Goal: Task Accomplishment & Management: Use online tool/utility

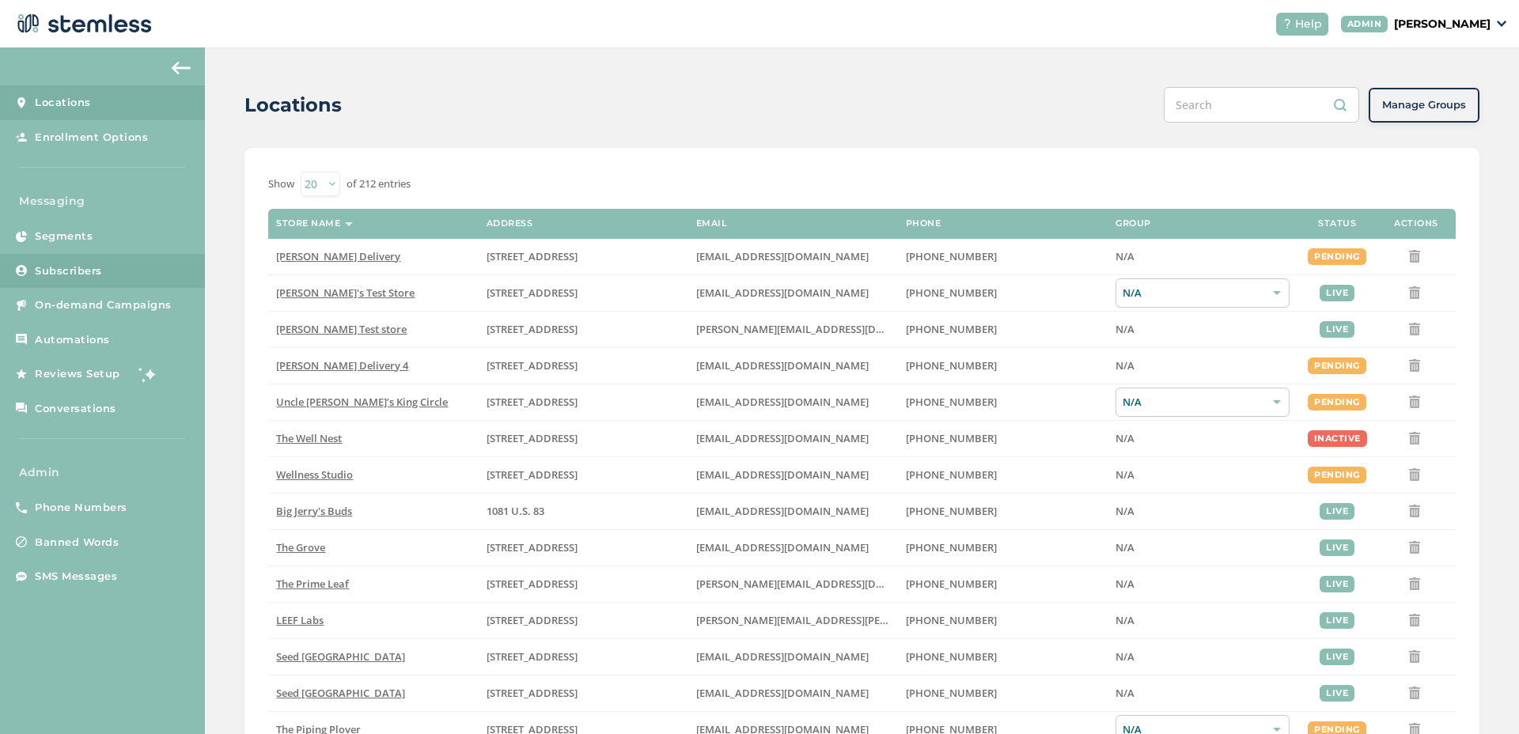
click at [94, 269] on span "Subscribers" at bounding box center [68, 271] width 67 height 16
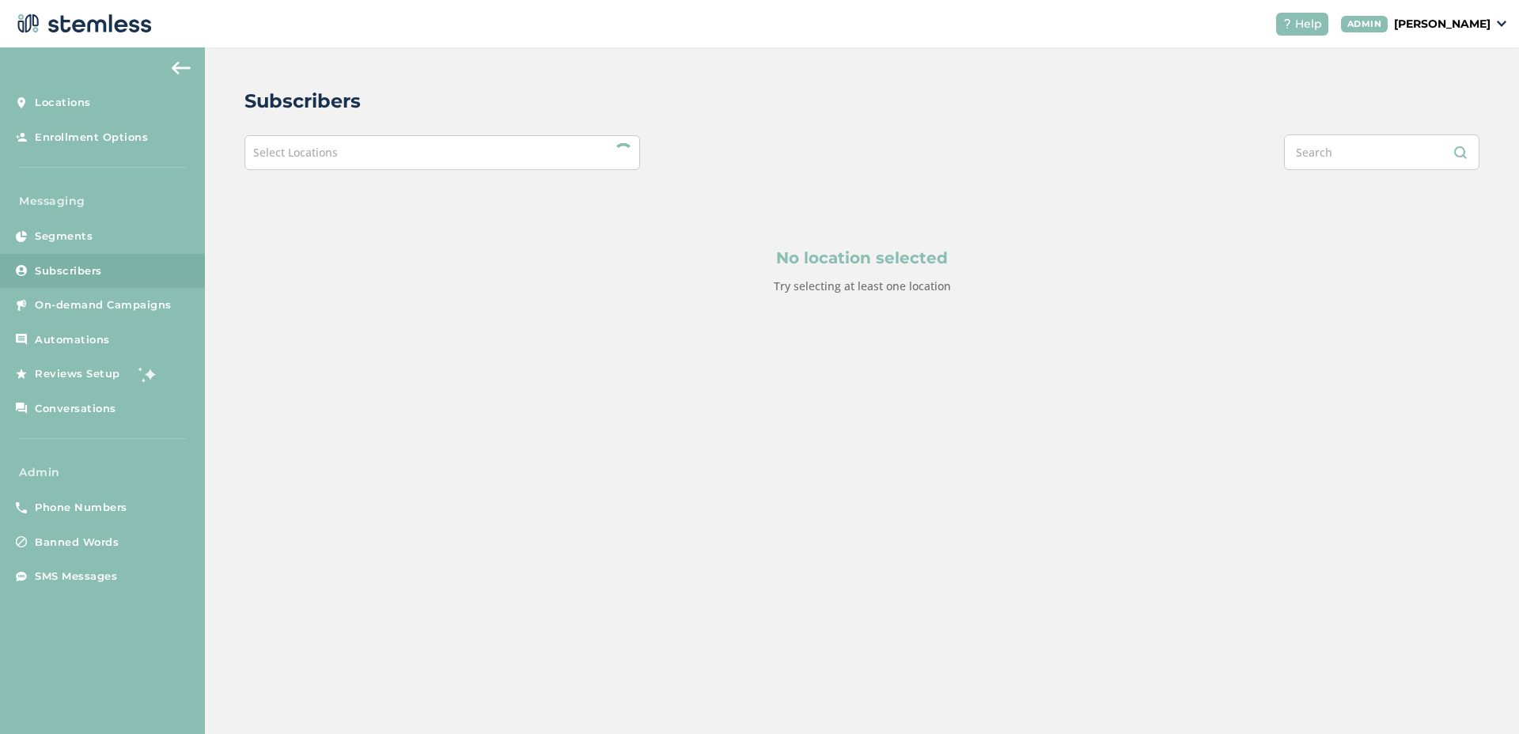
click at [510, 155] on div "Select Locations" at bounding box center [442, 152] width 396 height 35
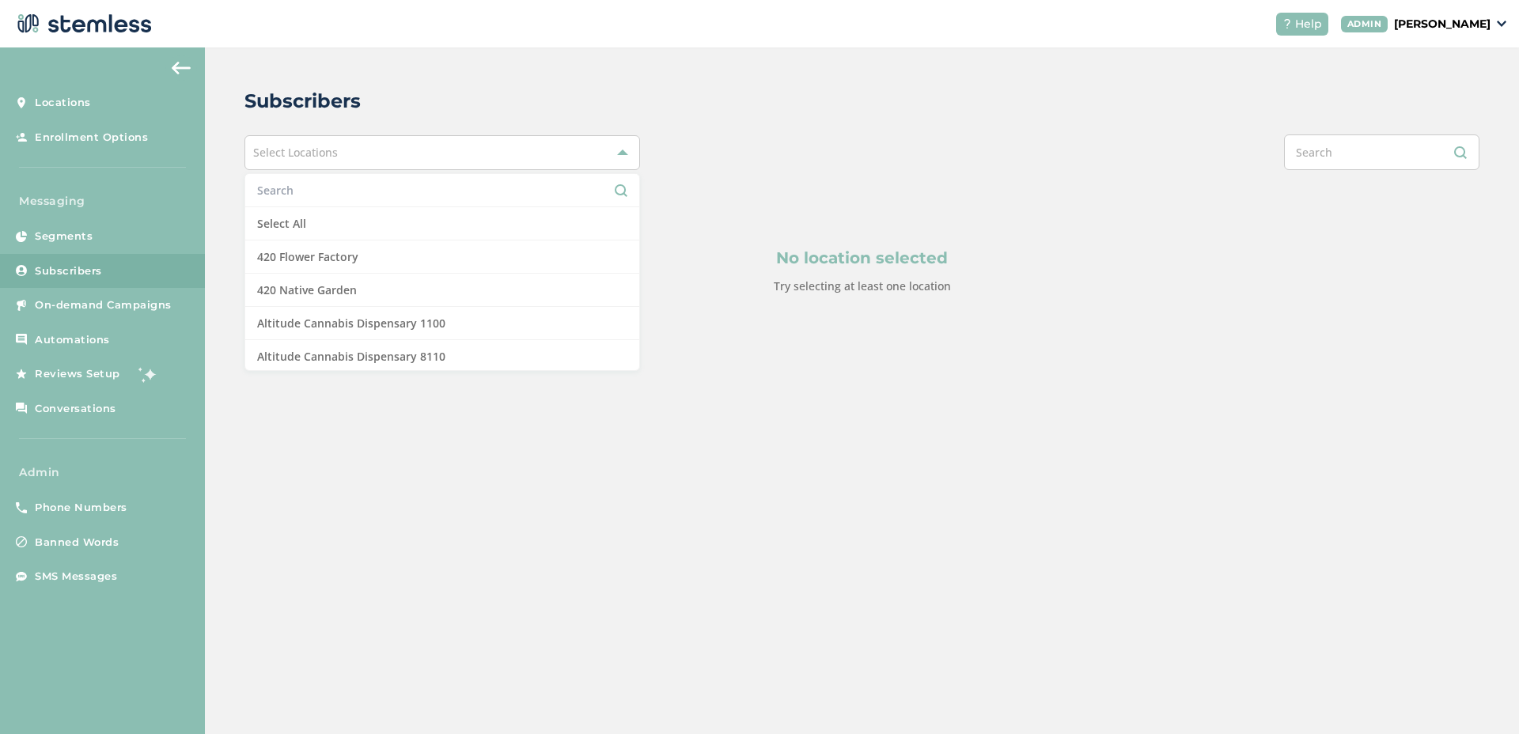
click at [313, 195] on input "text" at bounding box center [442, 190] width 370 height 17
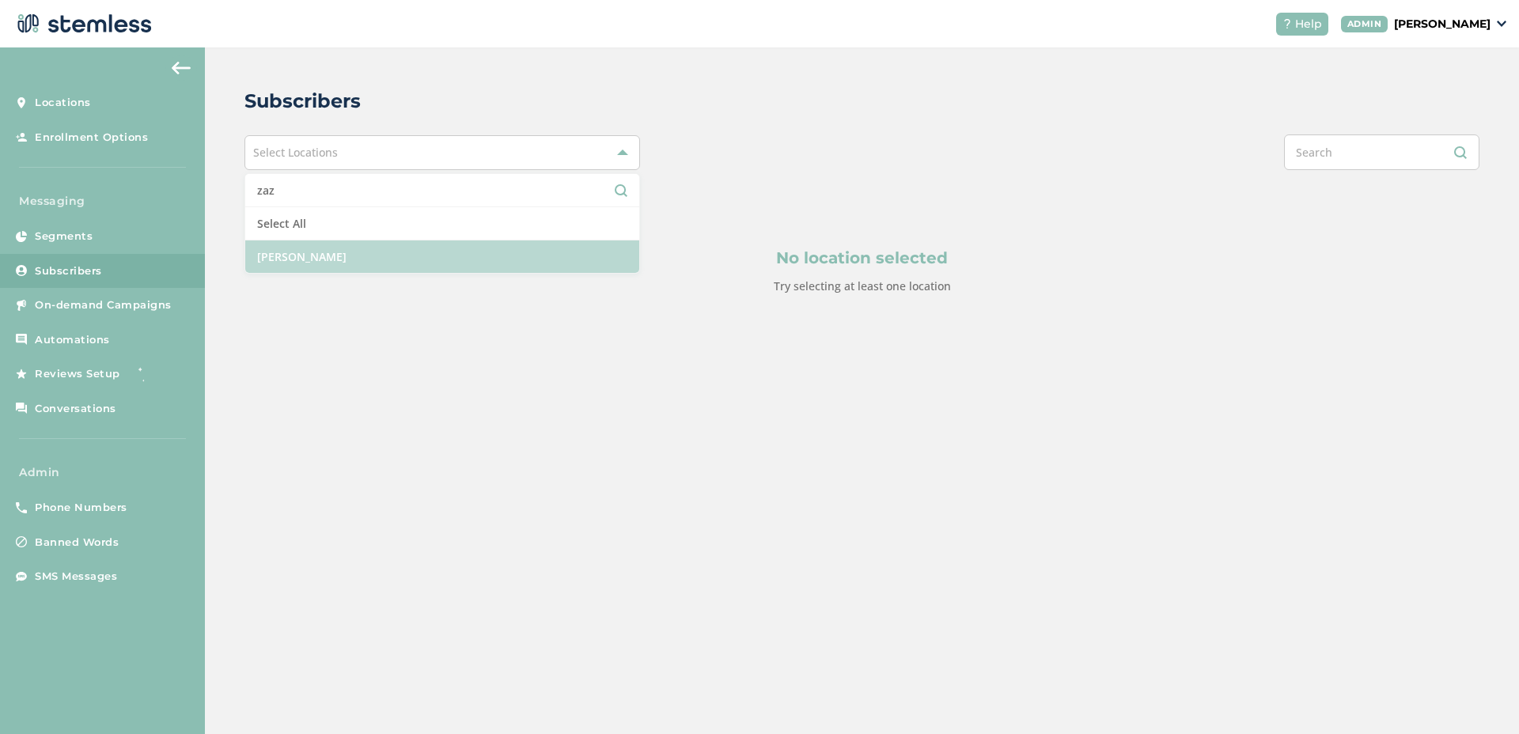
type input "zaz"
click at [341, 243] on li "[PERSON_NAME]" at bounding box center [442, 257] width 394 height 32
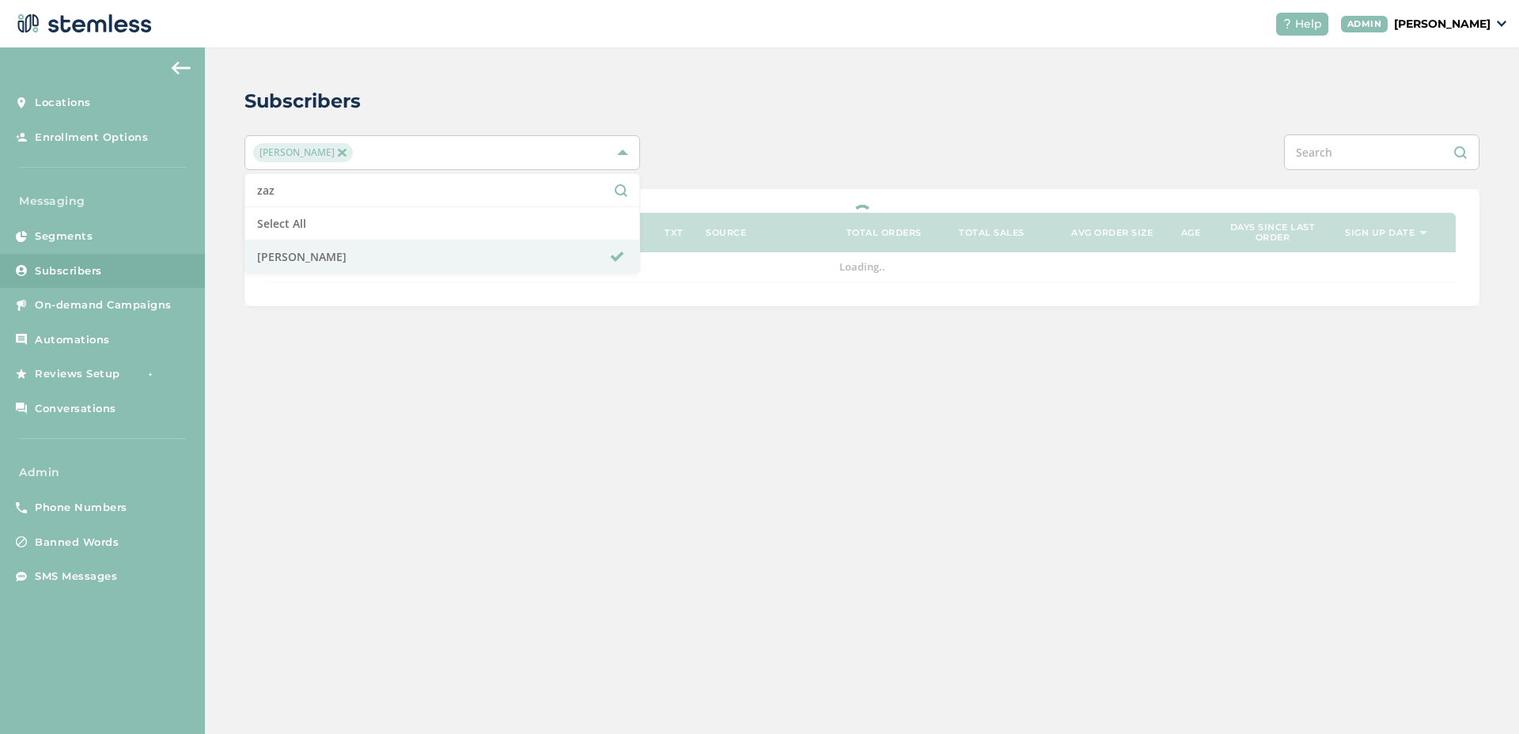
click at [737, 149] on div "Zaza Delivery zaz Select All Zaza Delivery" at bounding box center [861, 153] width 1235 height 36
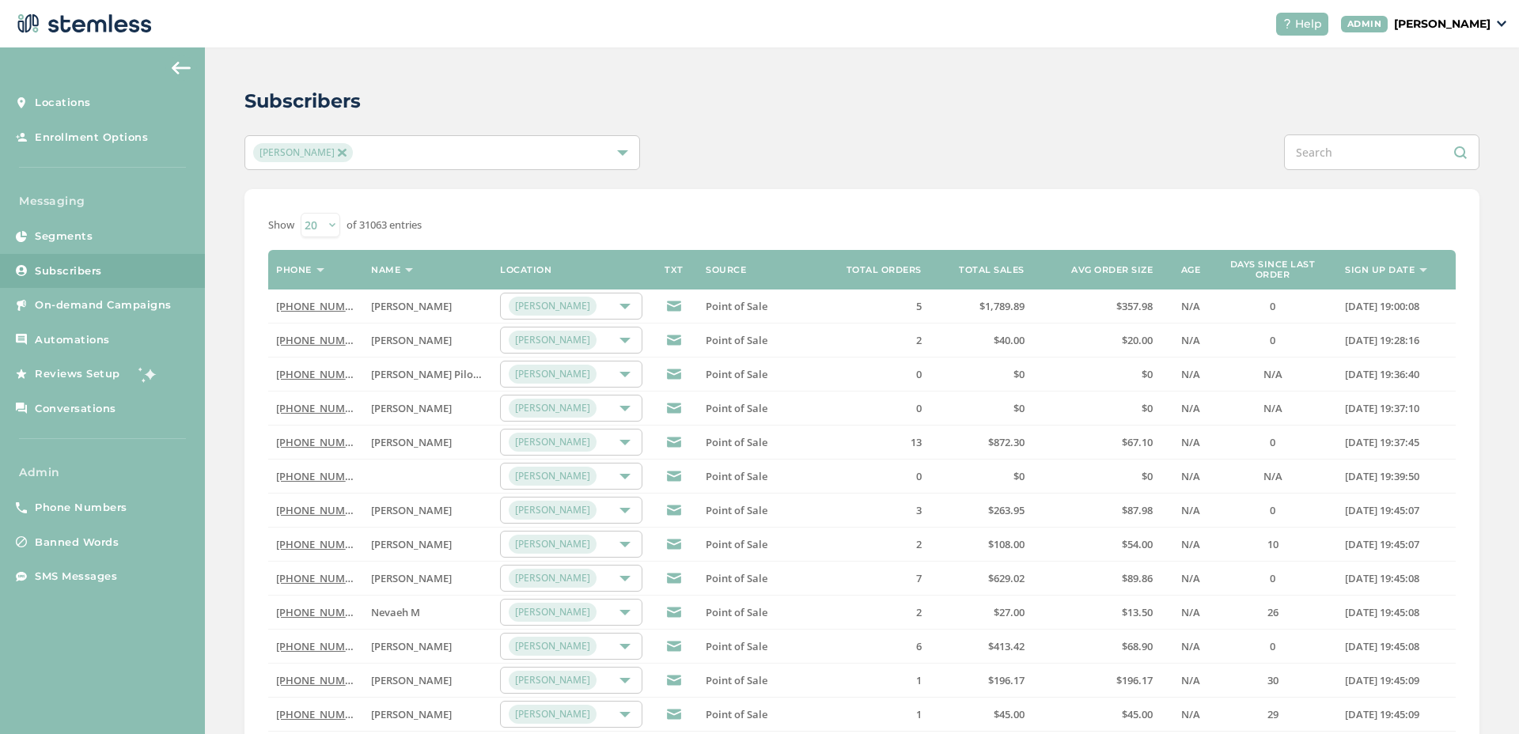
click at [561, 152] on div "[PERSON_NAME]" at bounding box center [434, 152] width 362 height 19
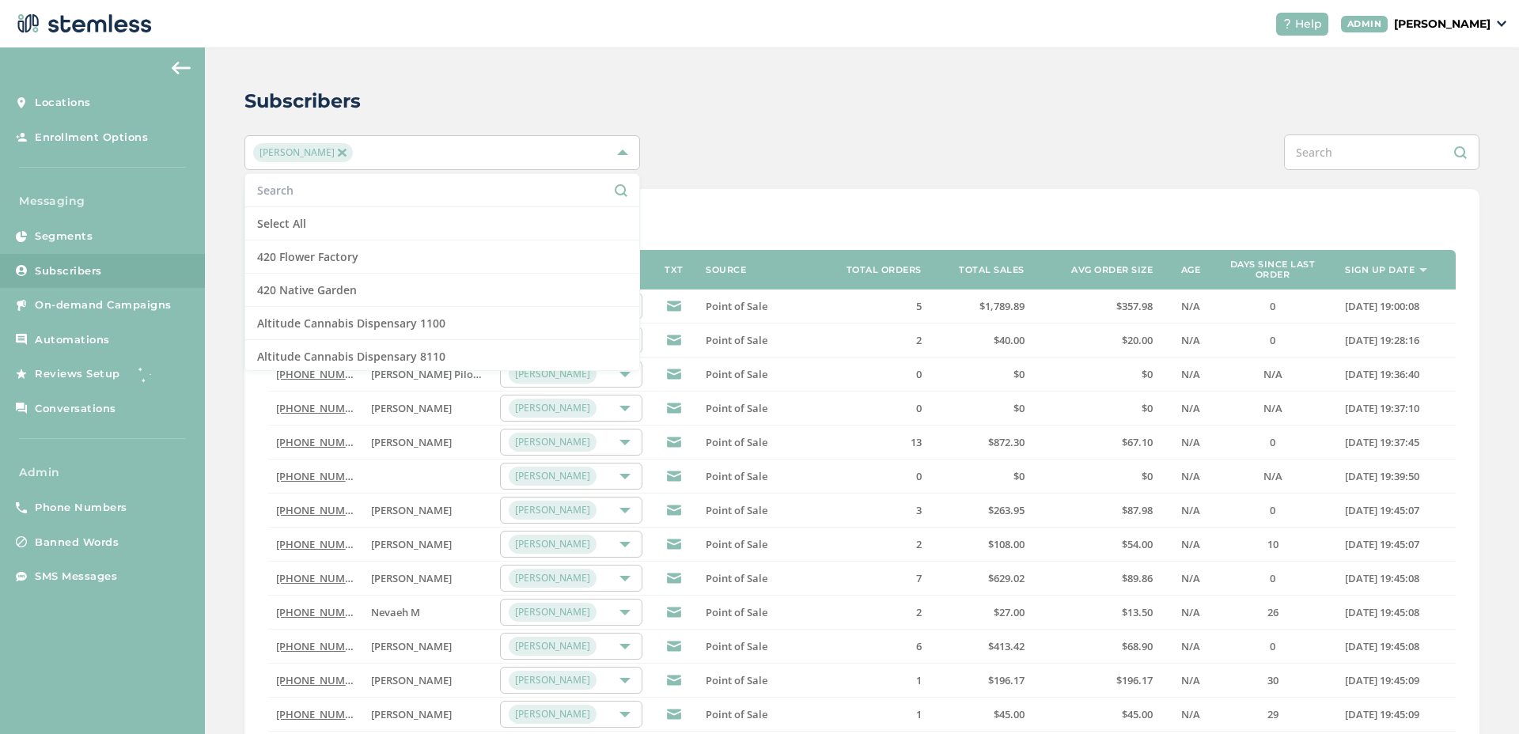
click at [504, 180] on li at bounding box center [442, 190] width 394 height 33
click at [505, 189] on input "text" at bounding box center [442, 190] width 370 height 17
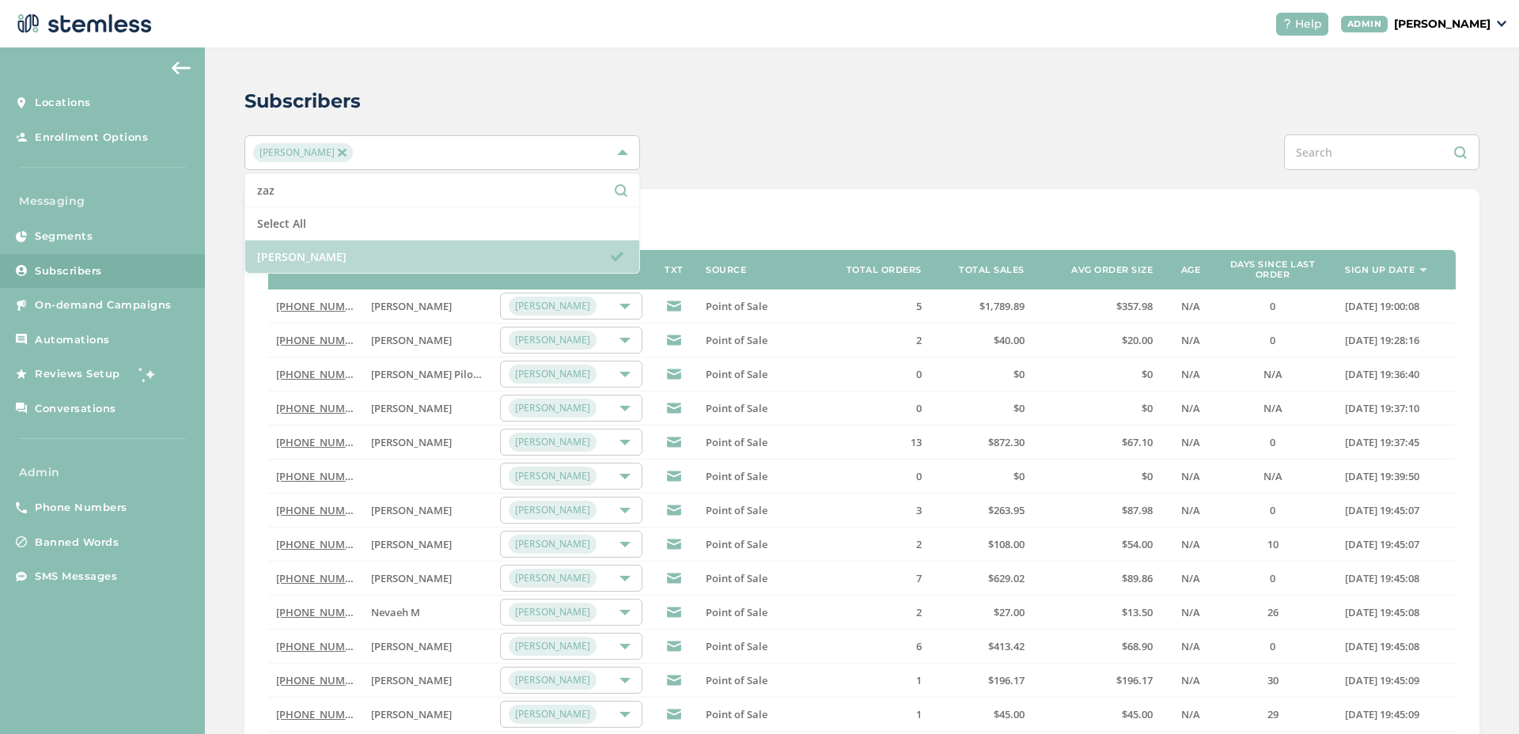
type input "zaz"
click at [502, 260] on li "[PERSON_NAME]" at bounding box center [442, 257] width 394 height 32
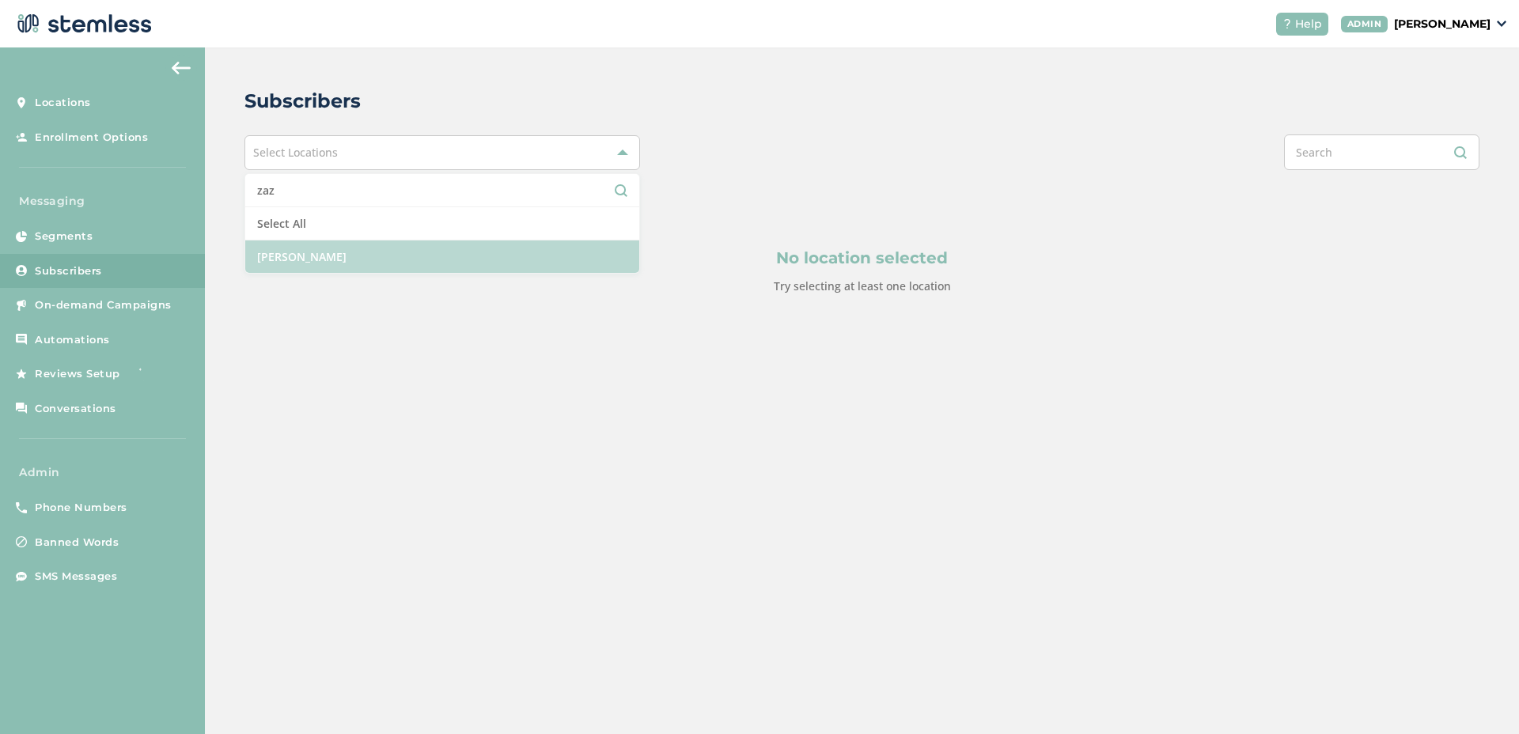
click at [502, 260] on li "[PERSON_NAME]" at bounding box center [442, 257] width 394 height 32
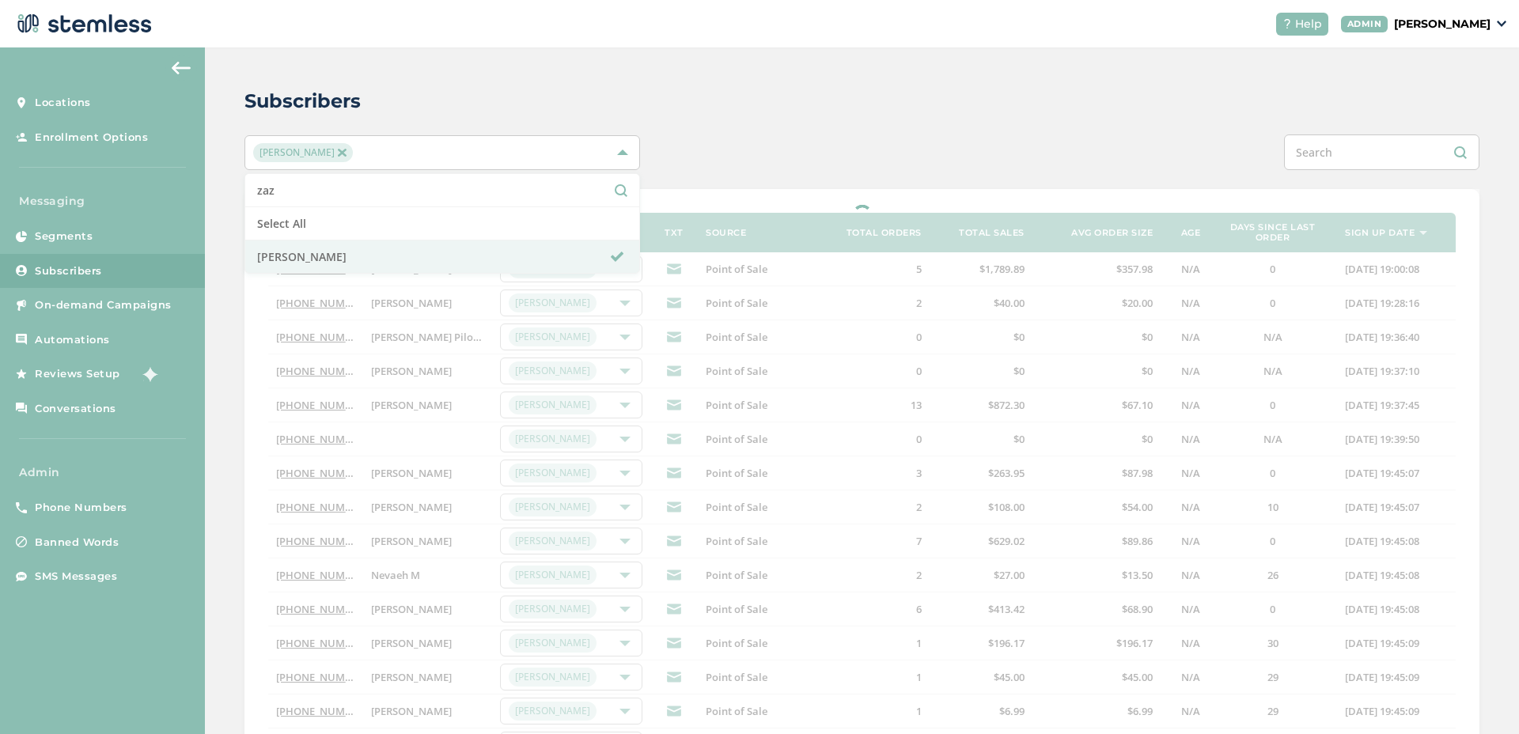
click at [748, 207] on div at bounding box center [861, 572] width 1235 height 767
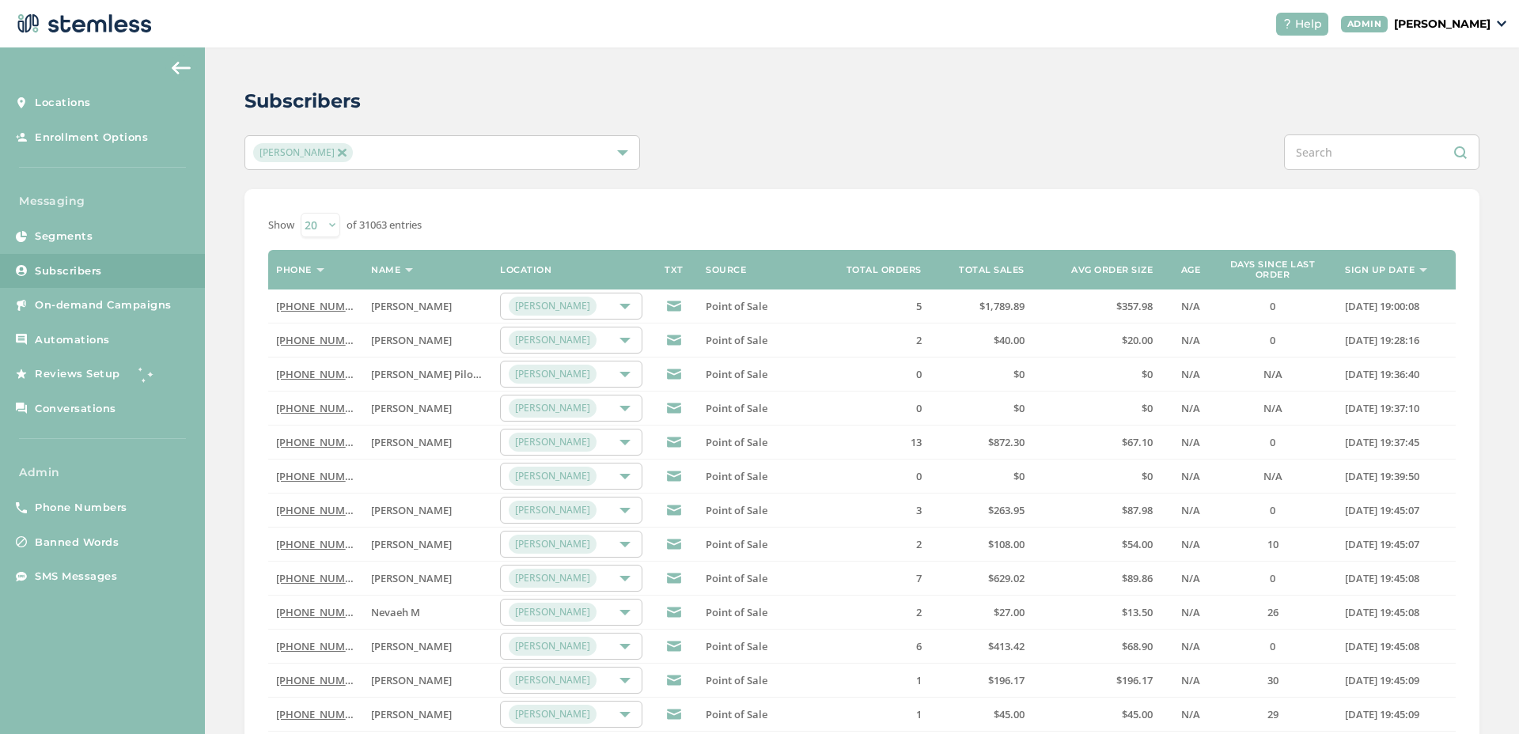
click at [1378, 276] on th "Sign up date" at bounding box center [1396, 270] width 119 height 40
click at [1378, 272] on label "Sign up date" at bounding box center [1380, 270] width 70 height 10
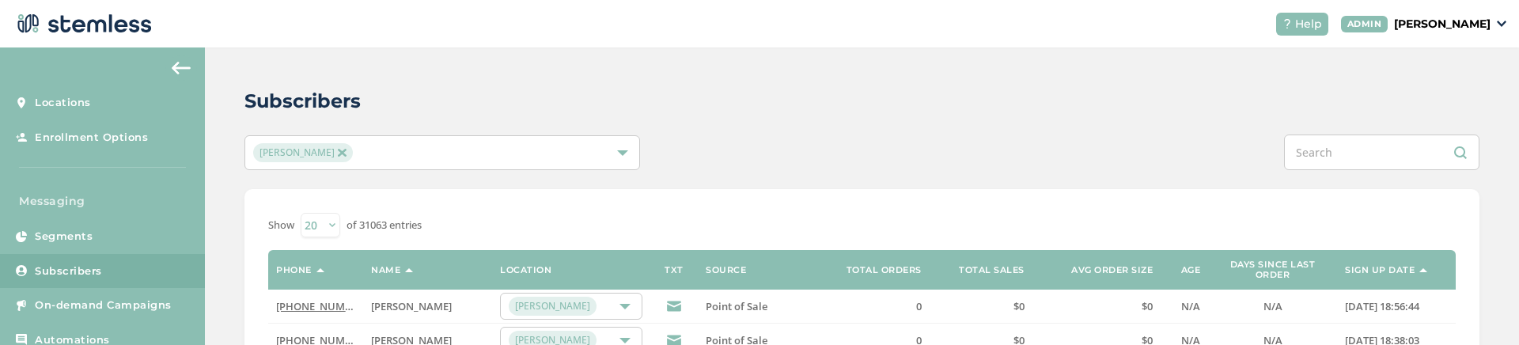
click at [465, 156] on div "[PERSON_NAME]" at bounding box center [434, 152] width 362 height 19
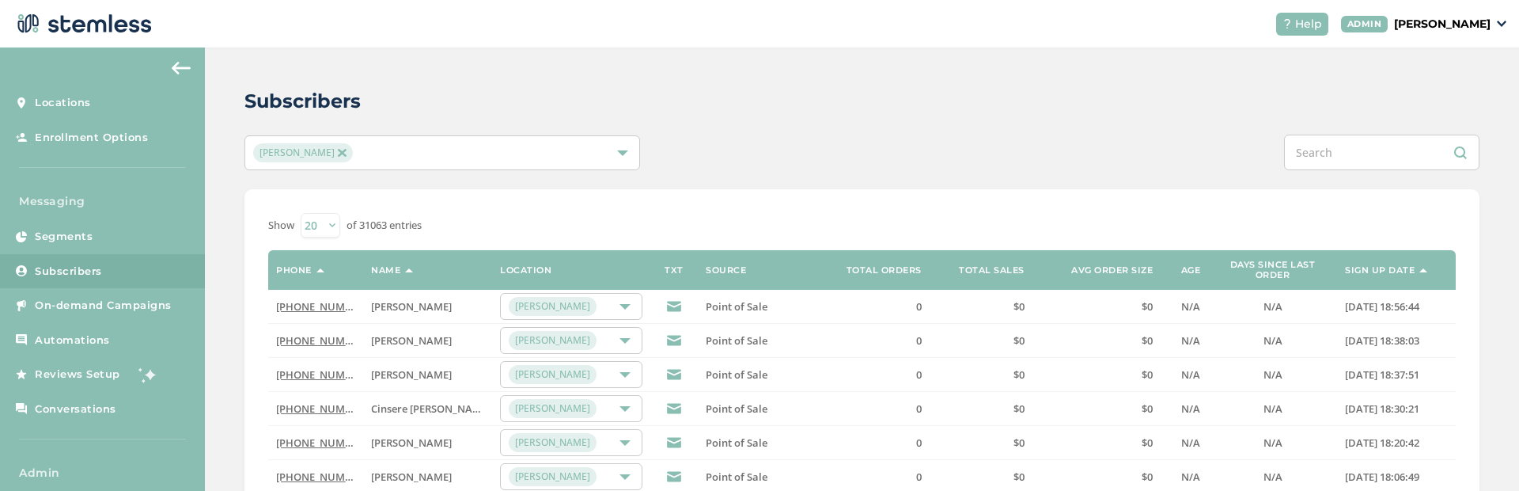
click at [510, 161] on div "[PERSON_NAME]" at bounding box center [434, 152] width 362 height 19
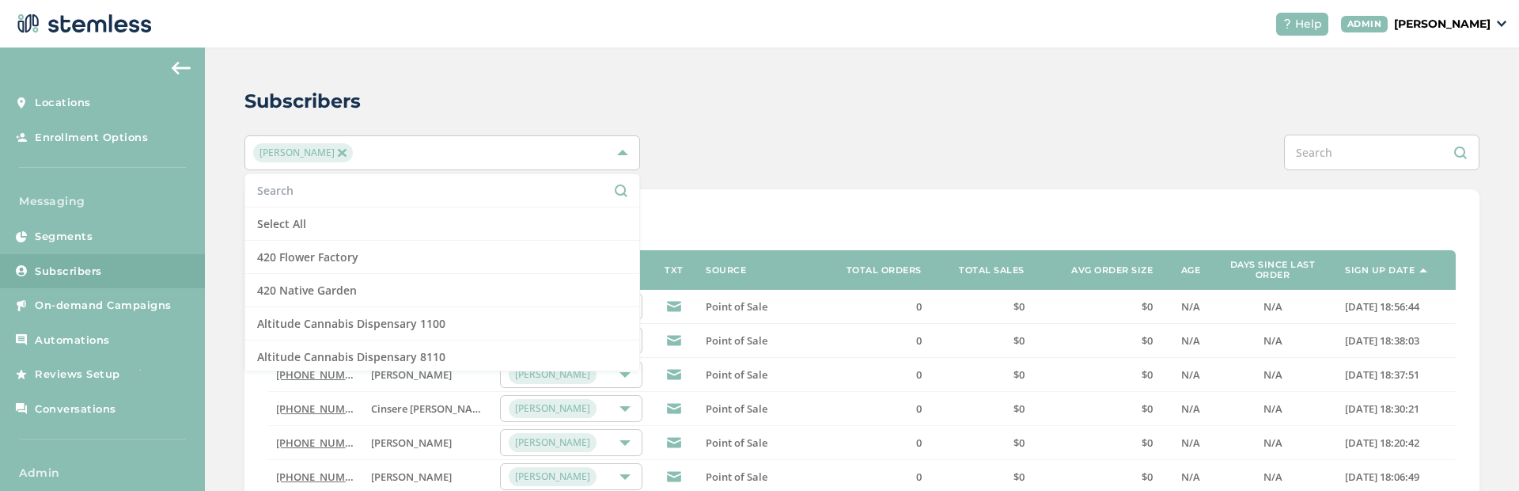
click at [411, 184] on input "text" at bounding box center [442, 190] width 370 height 17
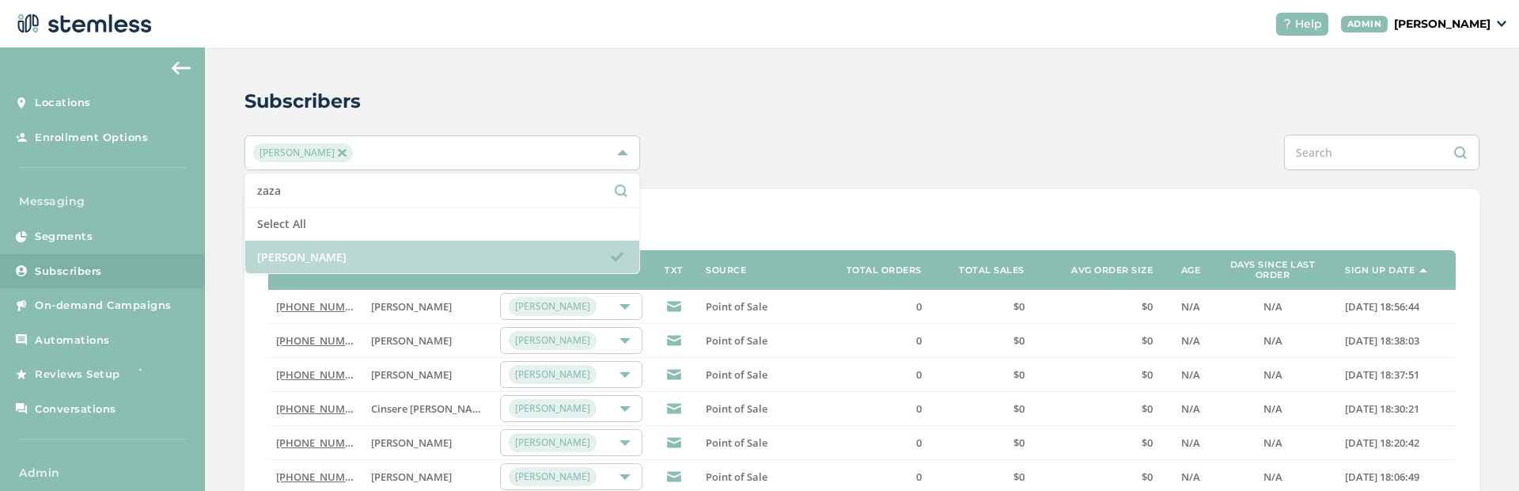
type input "zaza"
click at [373, 252] on li "[PERSON_NAME]" at bounding box center [442, 257] width 394 height 32
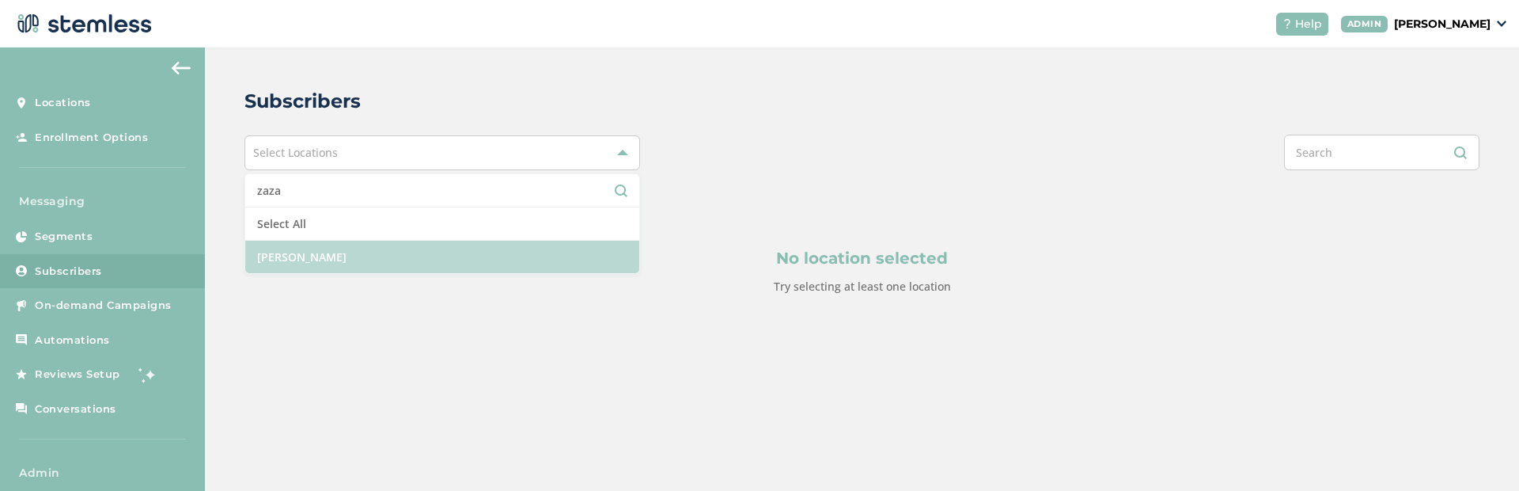
click at [373, 252] on li "[PERSON_NAME]" at bounding box center [442, 257] width 394 height 32
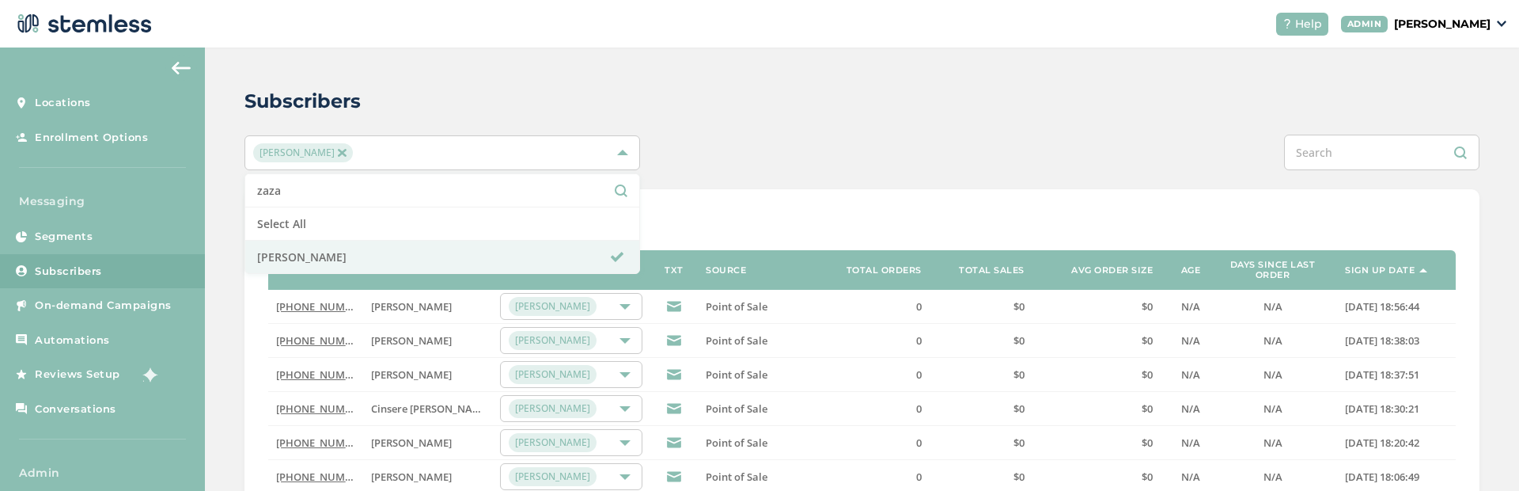
click at [788, 214] on div "Show 20 50 100 of 31063 entries" at bounding box center [862, 225] width 1188 height 25
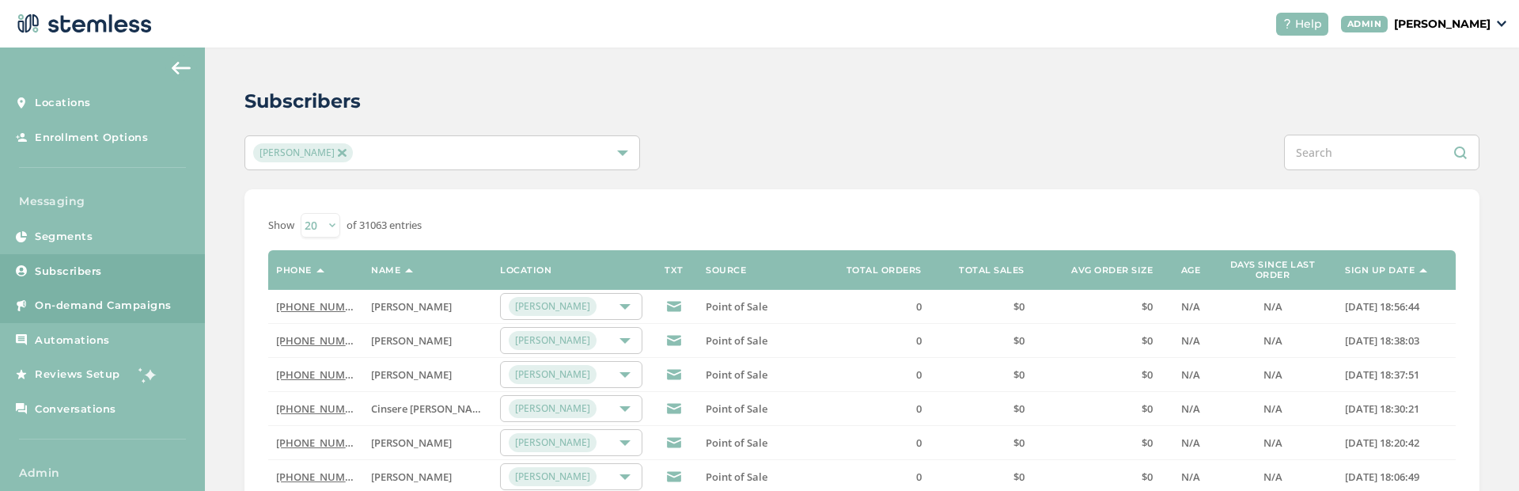
click at [142, 314] on link "On-demand Campaigns" at bounding box center [102, 305] width 205 height 35
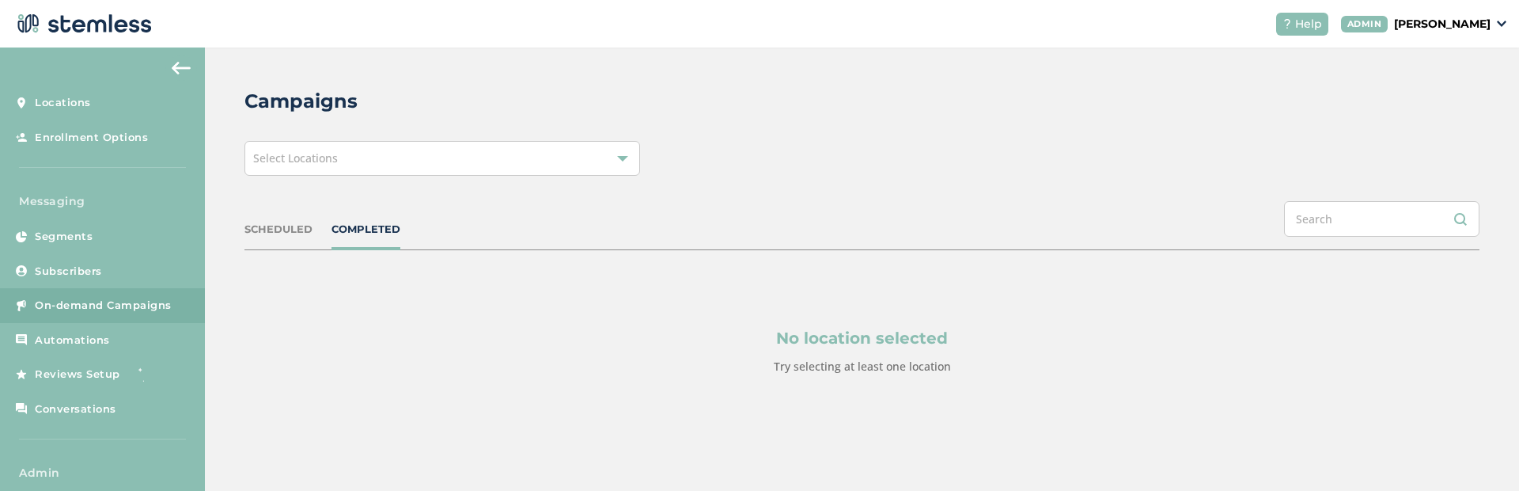
click at [334, 166] on div "Select Locations" at bounding box center [442, 158] width 396 height 35
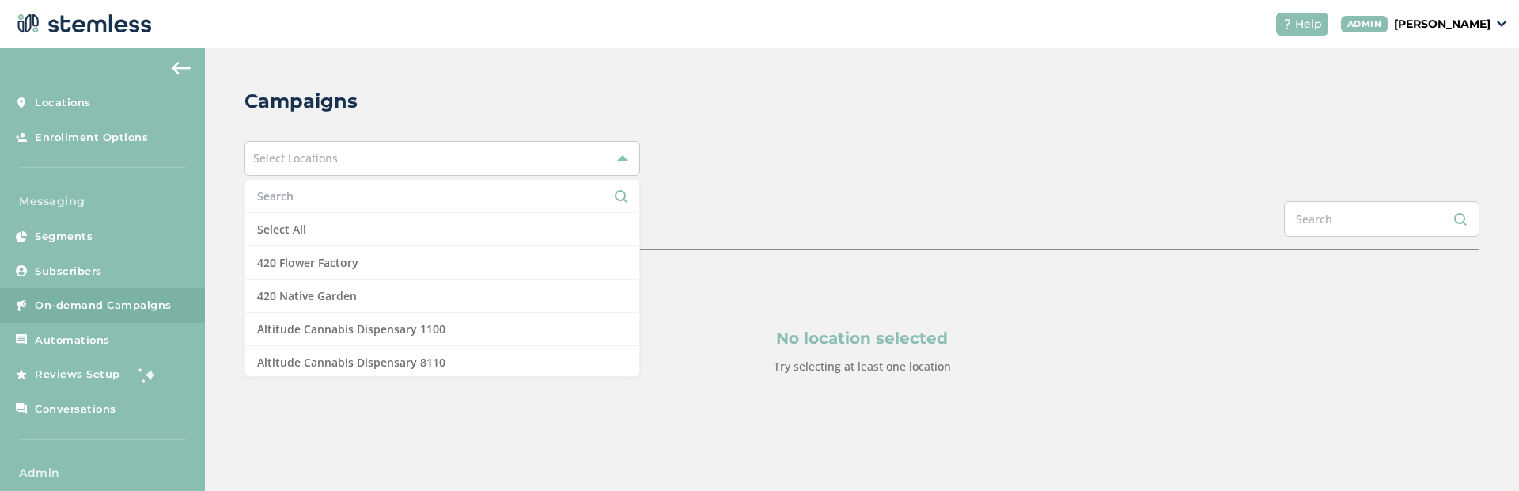
click at [320, 207] on li at bounding box center [442, 196] width 394 height 33
click at [320, 203] on input "text" at bounding box center [442, 196] width 370 height 17
type input "h"
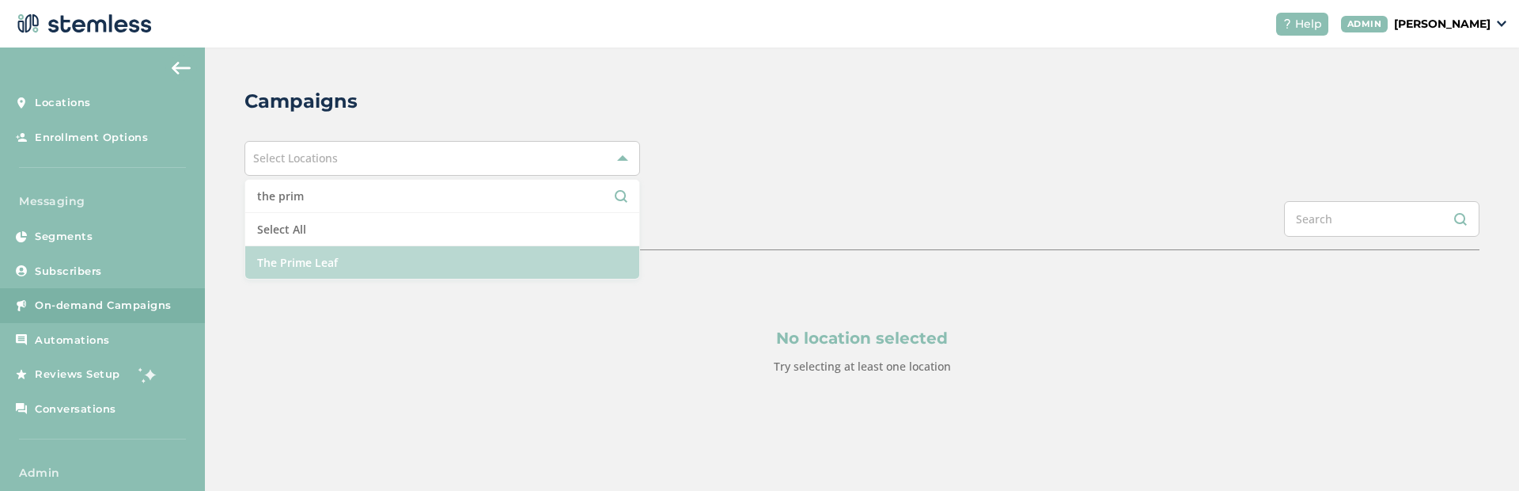
type input "the prim"
click at [379, 272] on li "The Prime Leaf" at bounding box center [442, 262] width 394 height 32
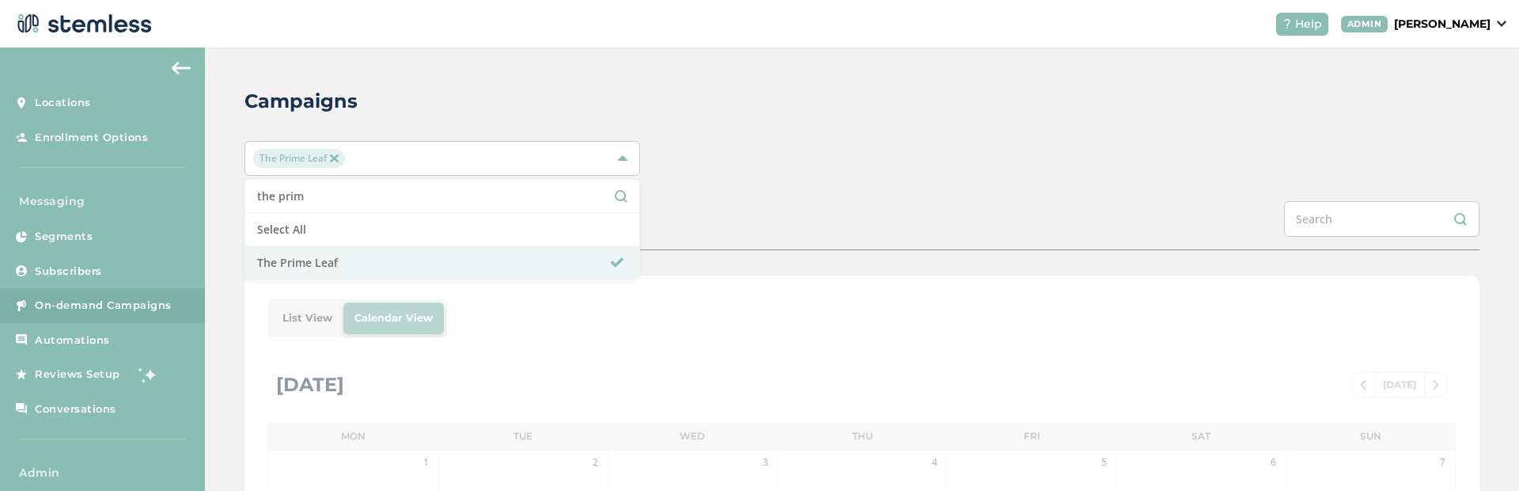
click at [688, 153] on div "The Prime Leaf the prim Select All The Prime Leaf" at bounding box center [861, 158] width 1235 height 35
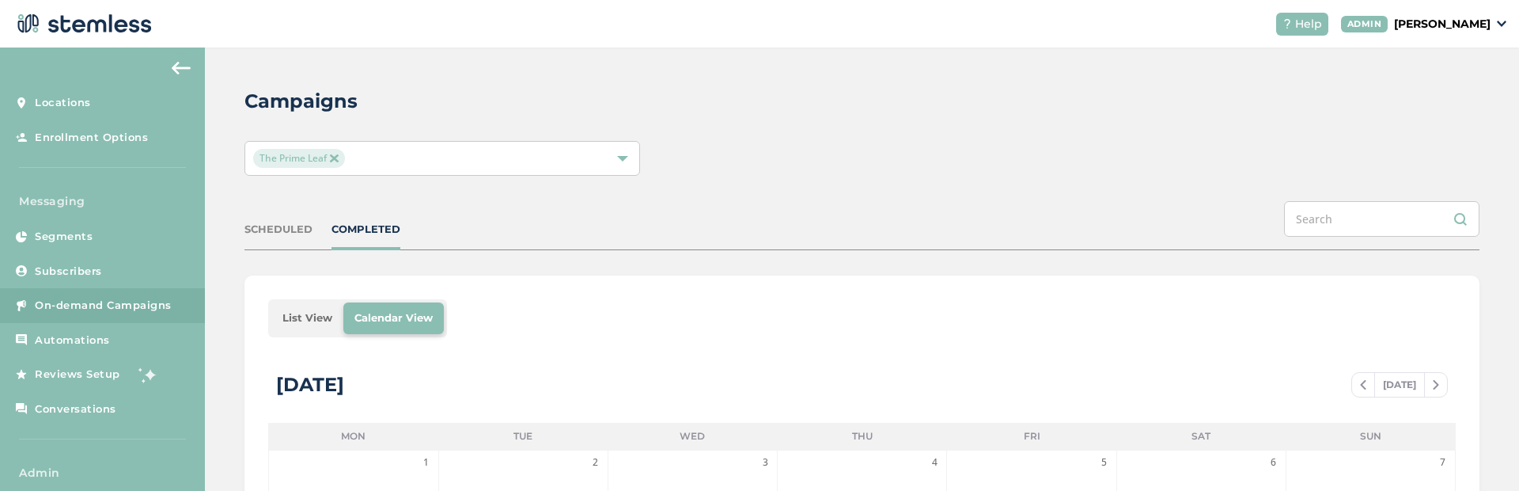
click at [303, 330] on li "List View" at bounding box center [307, 318] width 72 height 32
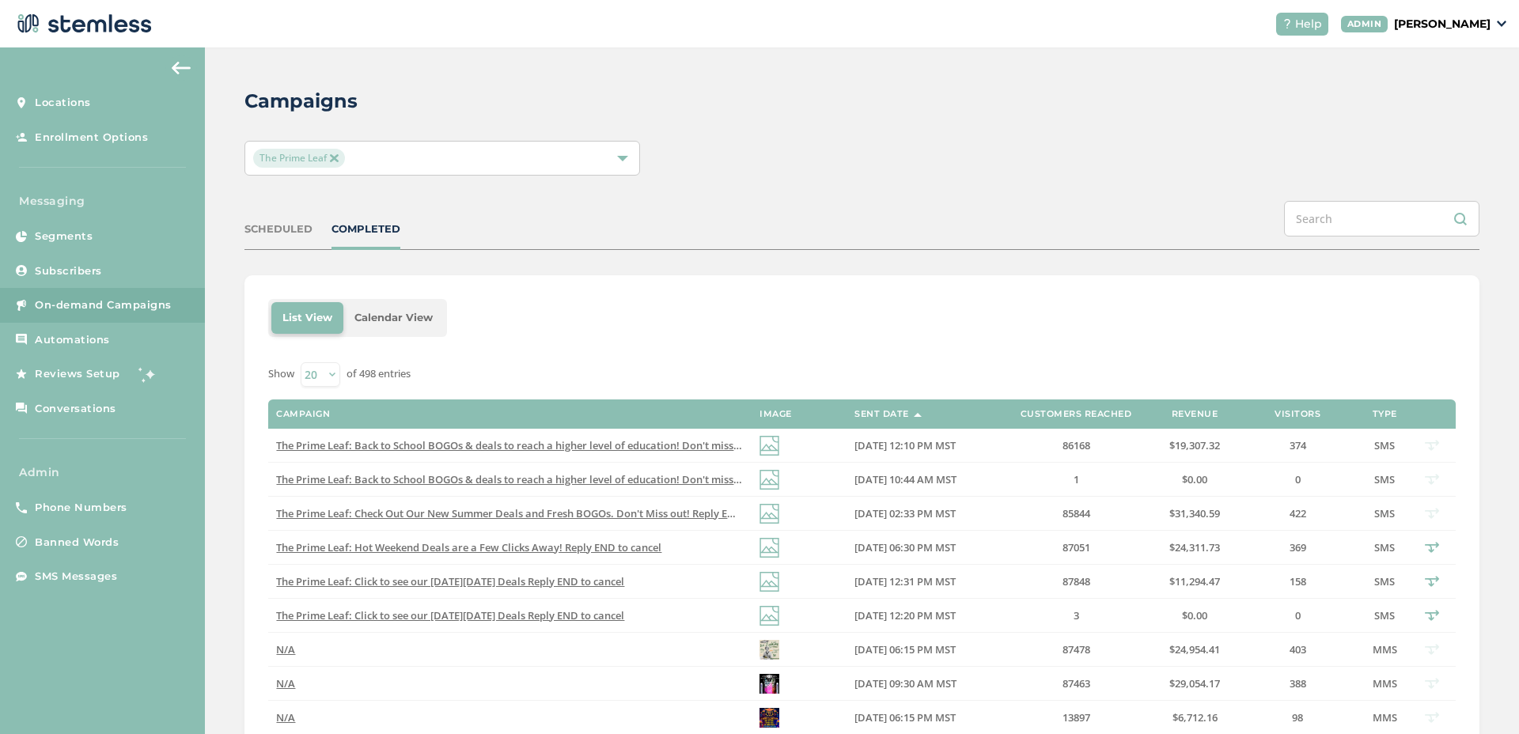
click at [1465, 22] on p "[PERSON_NAME]" at bounding box center [1442, 24] width 97 height 17
click at [1442, 108] on span "Impersonate" at bounding box center [1451, 114] width 78 height 16
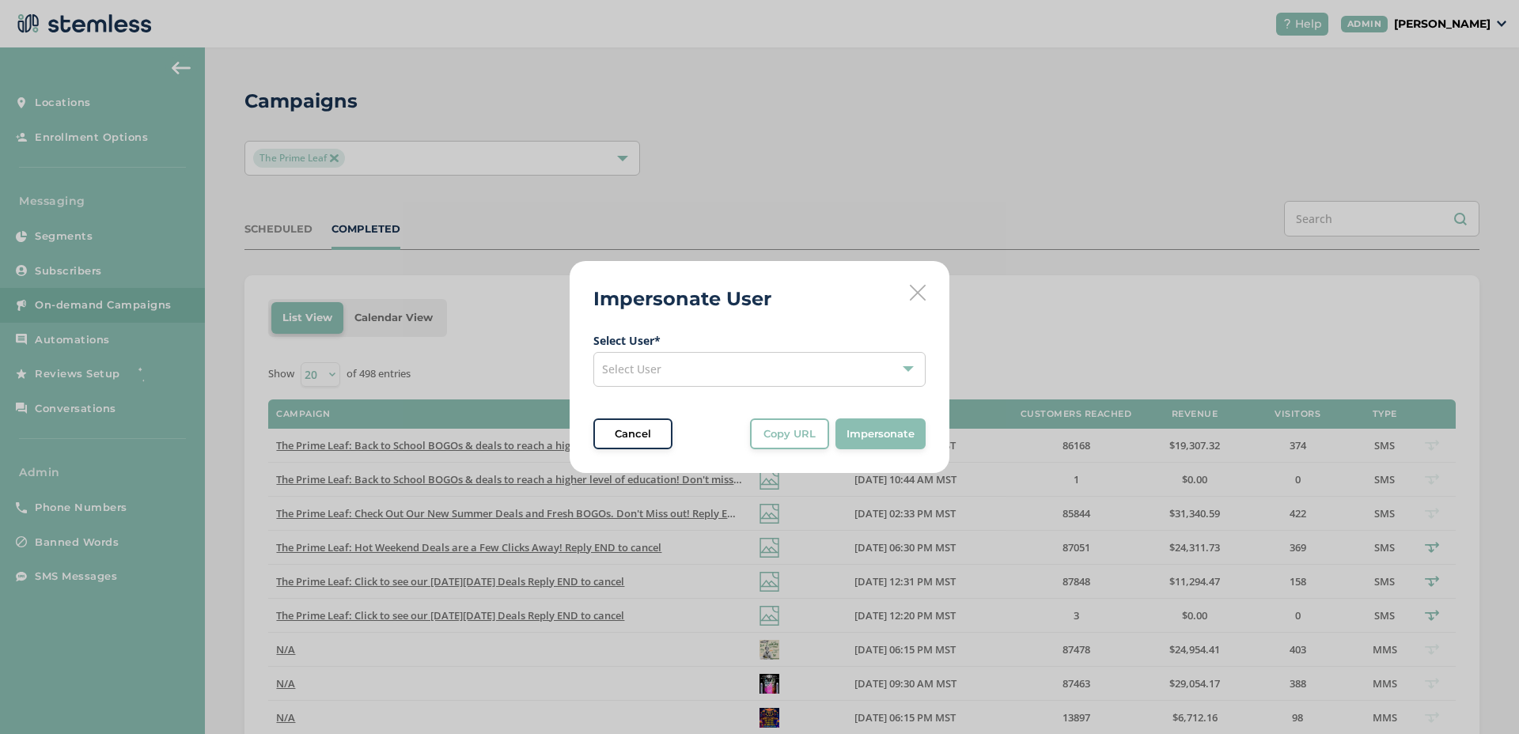
click at [680, 373] on div "Select User" at bounding box center [759, 369] width 332 height 35
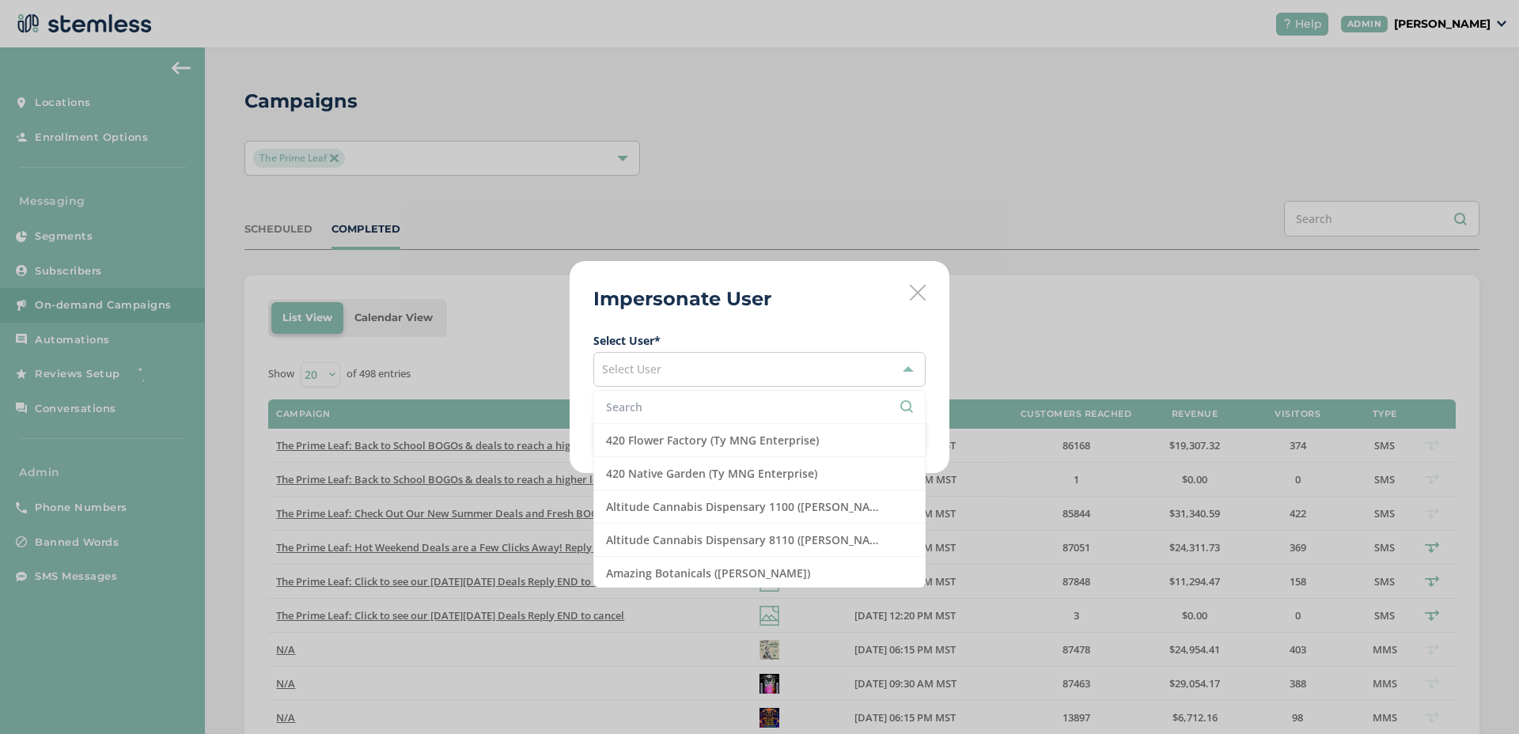
click at [650, 405] on input "text" at bounding box center [759, 407] width 307 height 17
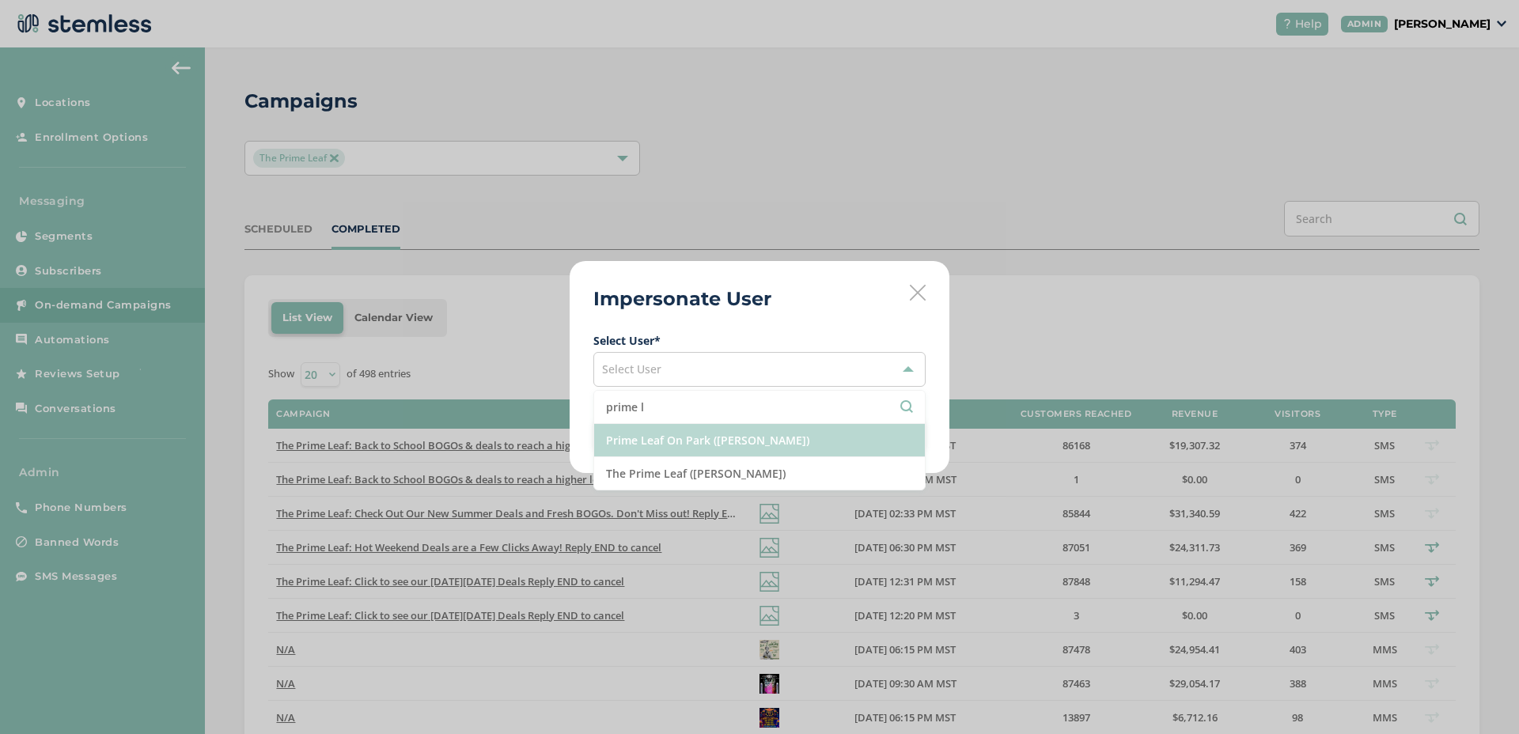
type input "prime l"
click at [650, 444] on li "Prime Leaf On Park ([PERSON_NAME])" at bounding box center [759, 440] width 331 height 33
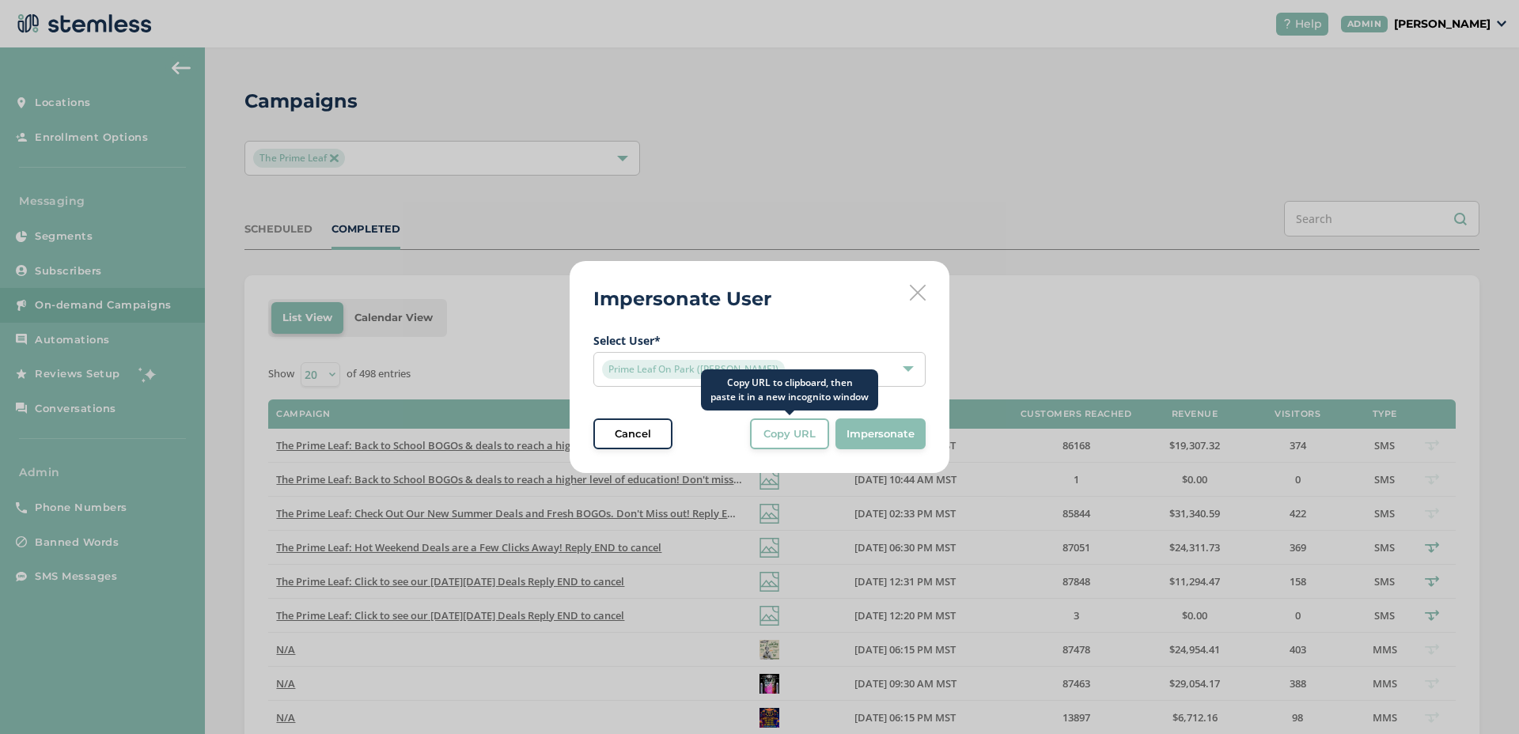
click at [759, 439] on button "Copy URL" at bounding box center [789, 435] width 79 height 32
click at [821, 430] on button "Copy URL" at bounding box center [789, 435] width 79 height 32
click at [624, 449] on div "Impersonate User Select User * Prime Leaf On Park ([PERSON_NAME]) Cancel Copy U…" at bounding box center [760, 367] width 380 height 213
click at [623, 441] on span "Cancel" at bounding box center [633, 434] width 36 height 16
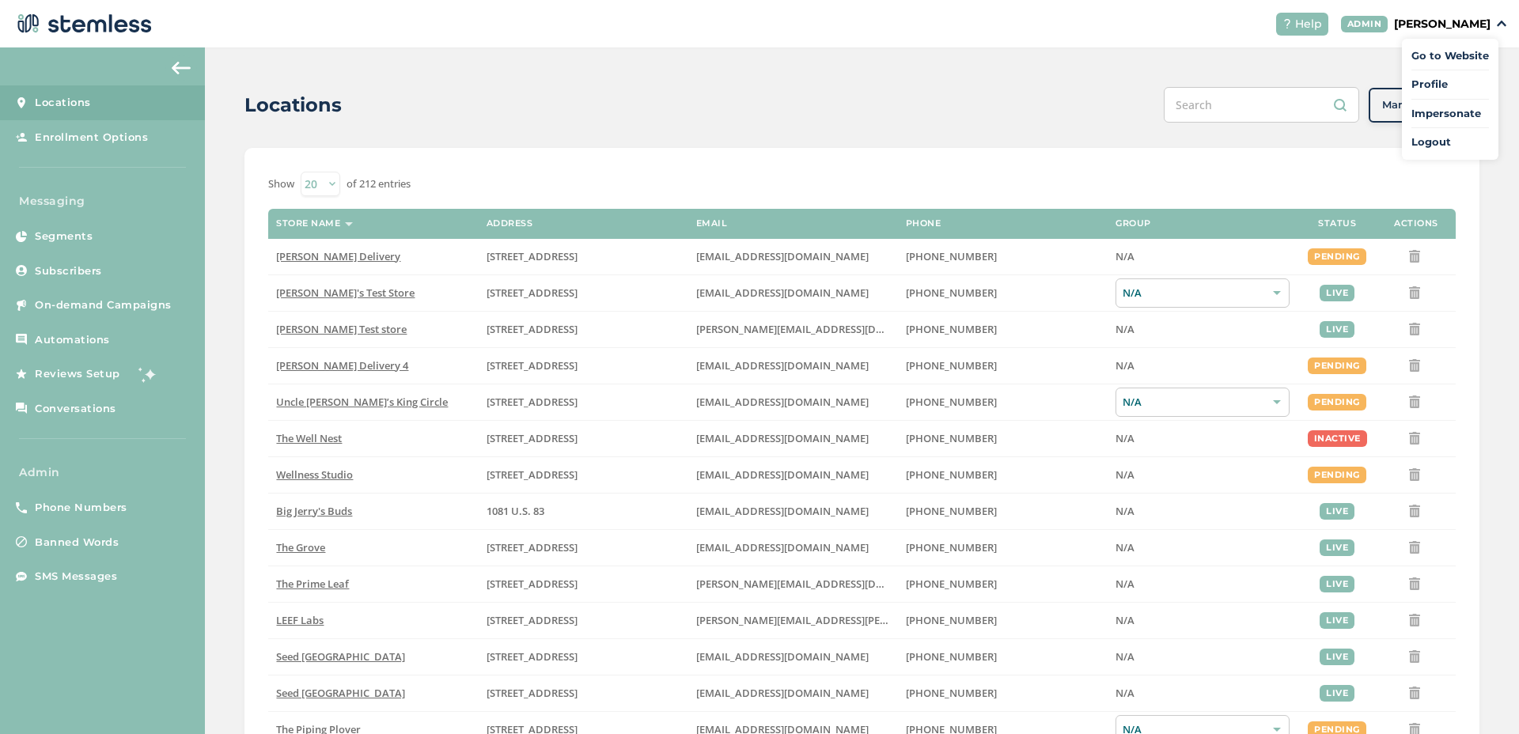
click at [1422, 113] on span "Impersonate" at bounding box center [1451, 114] width 78 height 16
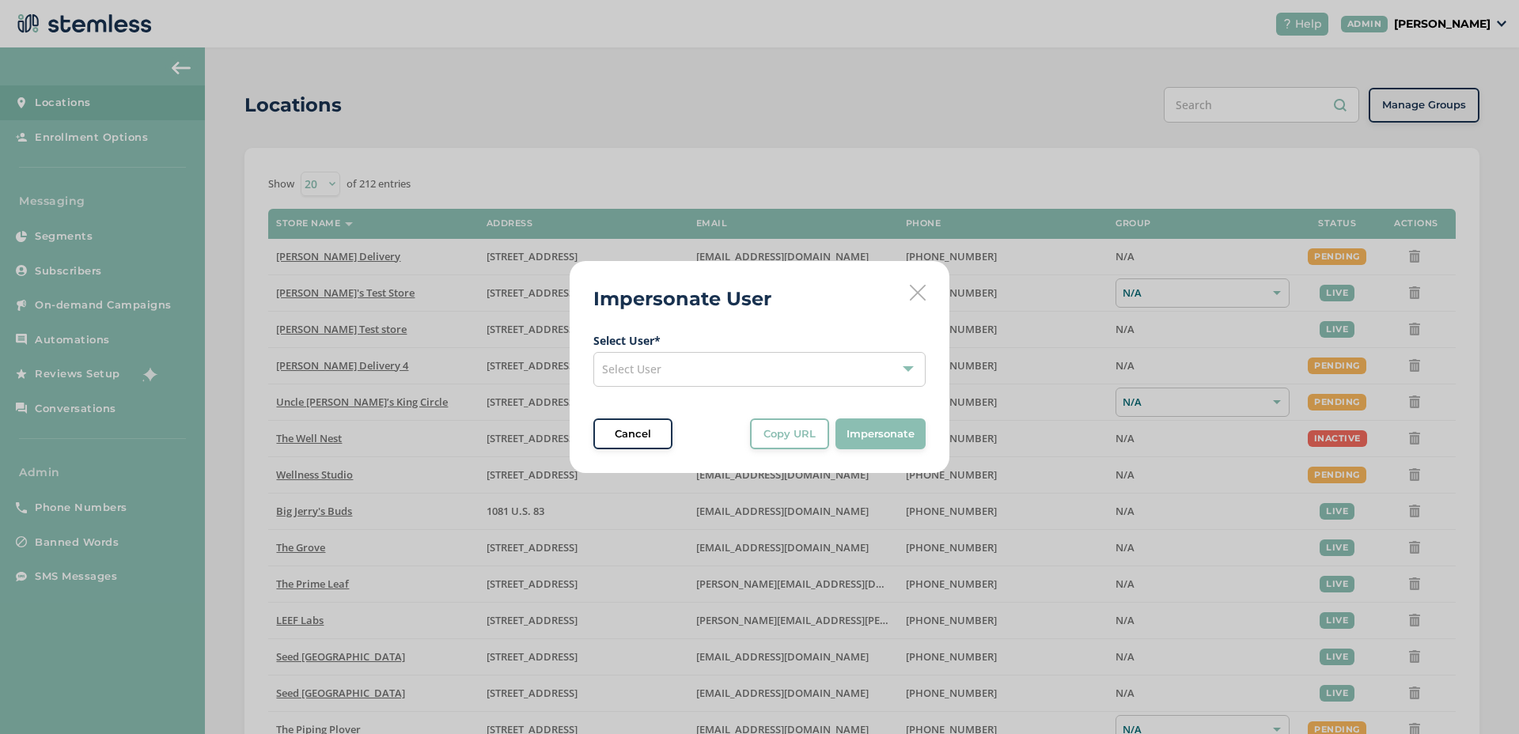
click at [693, 371] on div "Select User" at bounding box center [759, 369] width 332 height 35
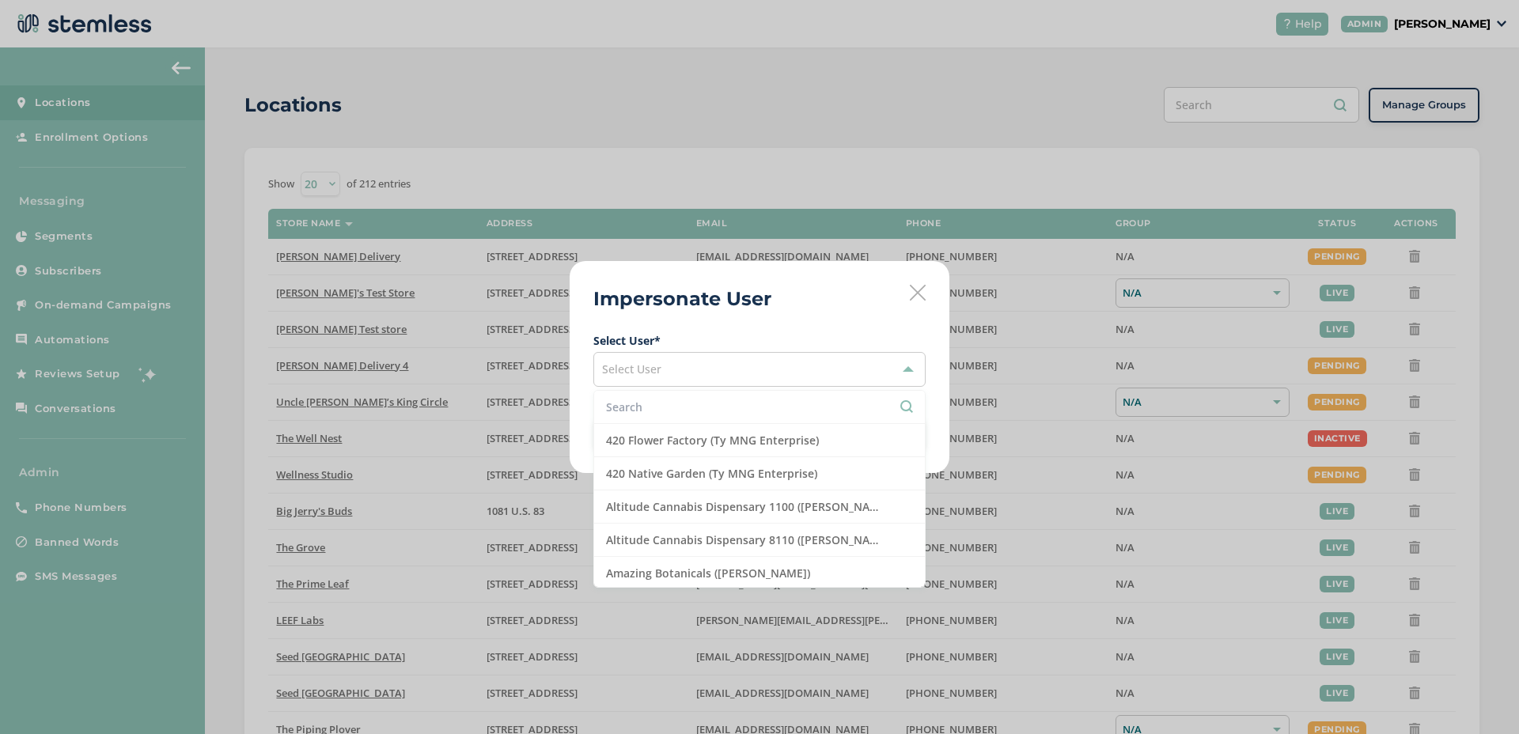
click at [674, 405] on input "text" at bounding box center [759, 407] width 307 height 17
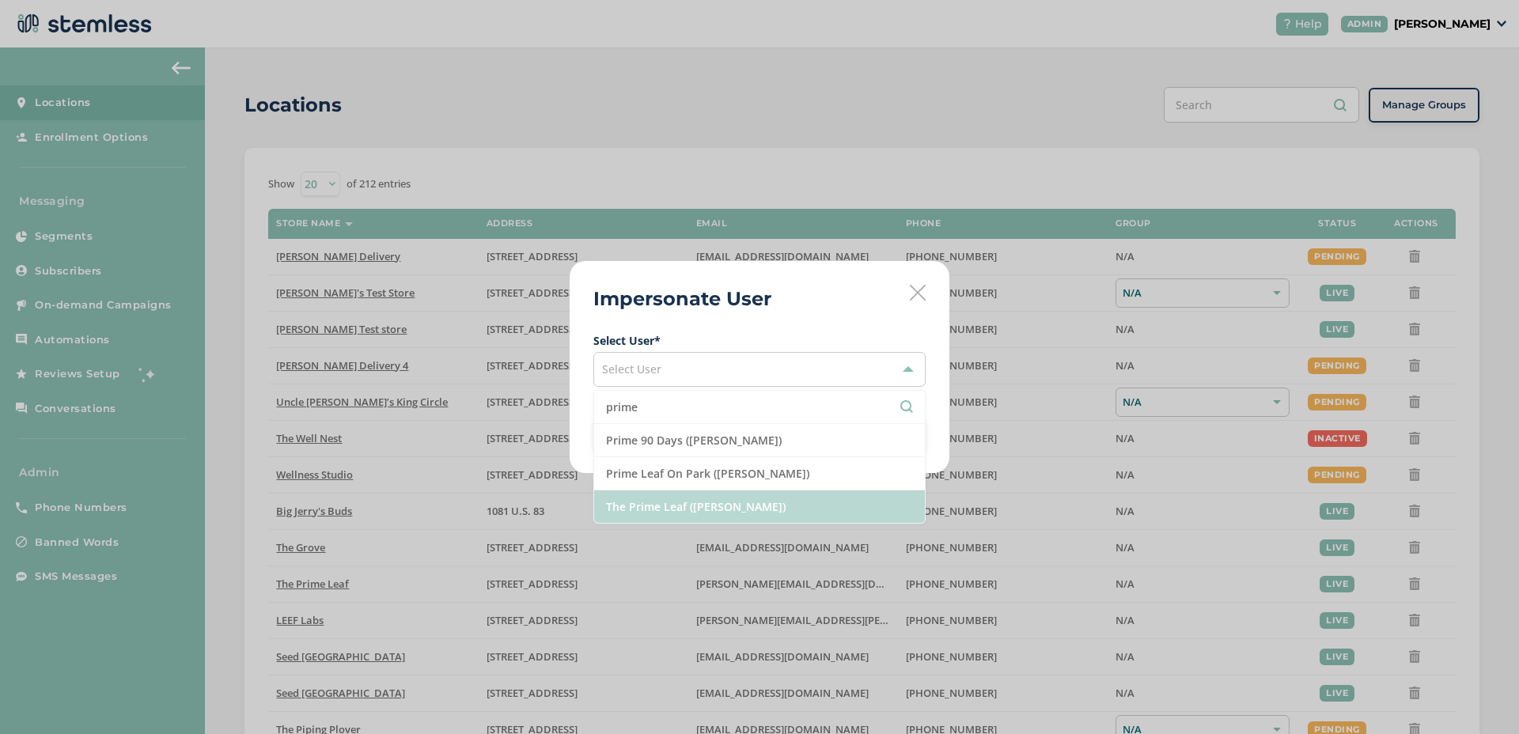
type input "prime"
drag, startPoint x: 679, startPoint y: 491, endPoint x: 681, endPoint y: 504, distance: 13.7
click at [681, 504] on li "The Prime Leaf ([PERSON_NAME])" at bounding box center [759, 507] width 331 height 32
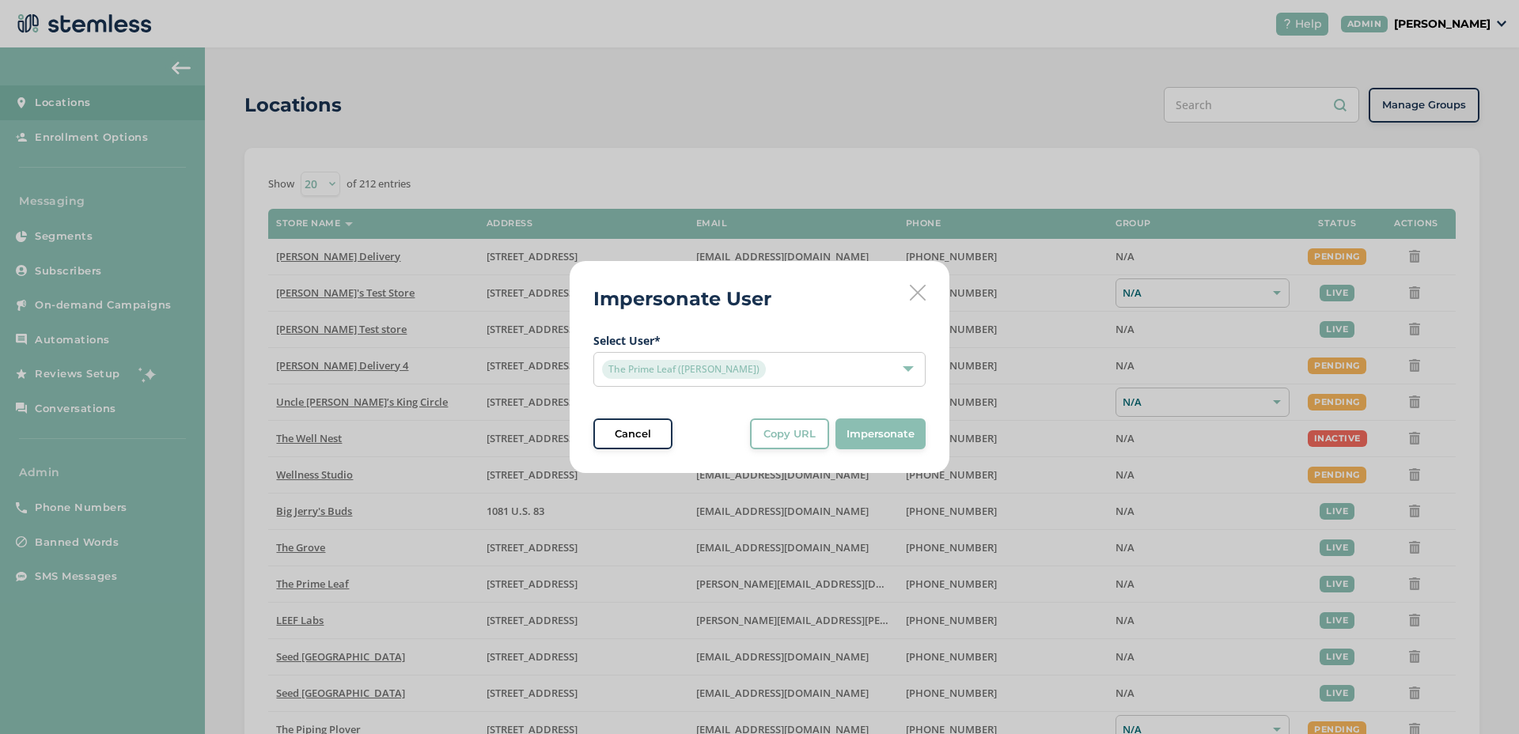
click at [778, 444] on button "Copy URL" at bounding box center [789, 435] width 79 height 32
